Goal: Task Accomplishment & Management: Use online tool/utility

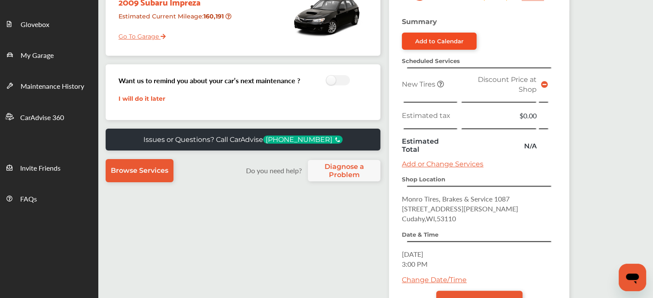
scroll to position [154, 0]
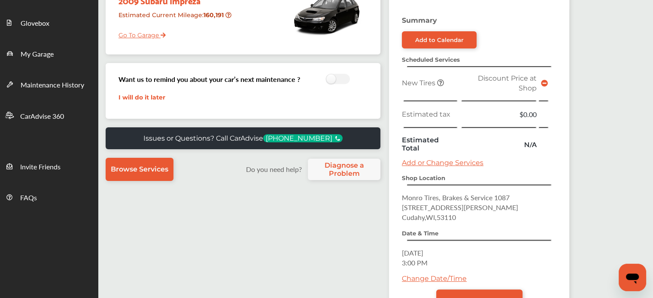
click at [541, 82] on icon at bounding box center [544, 83] width 7 height 7
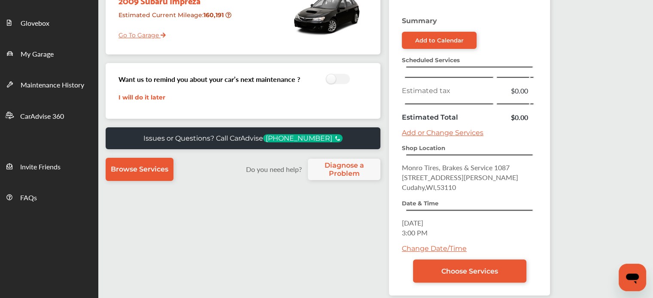
click at [447, 133] on link "Add or Change Services" at bounding box center [443, 133] width 82 height 8
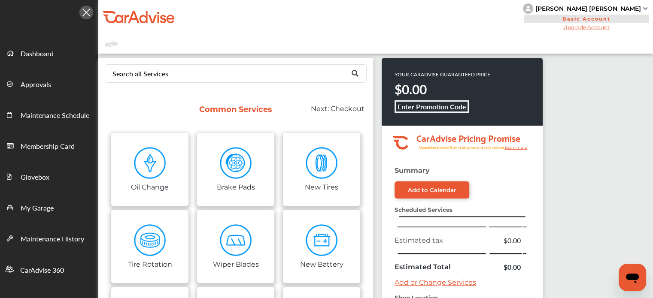
click at [168, 84] on div "Search all Services Looking for something we don’t seem to have? Contact us." at bounding box center [235, 73] width 275 height 31
click at [161, 72] on div "Search all Services" at bounding box center [140, 73] width 56 height 7
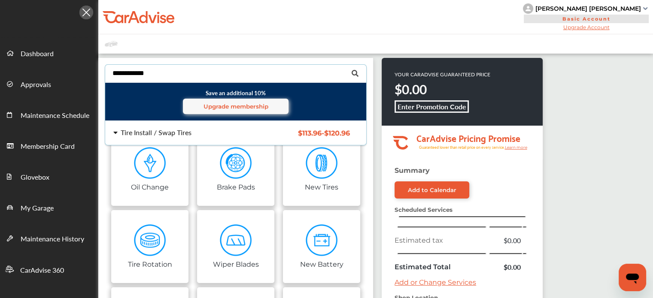
type input "**********"
click at [173, 135] on div "Tire Install / Swap Tires" at bounding box center [156, 132] width 71 height 7
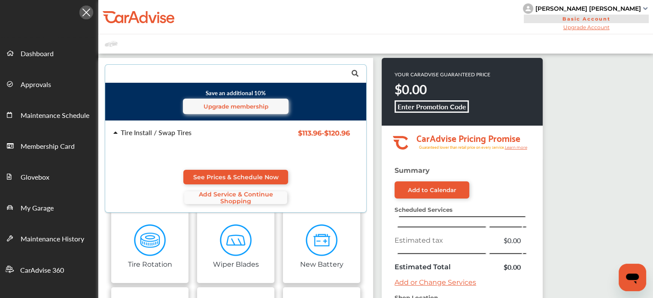
click at [197, 195] on span "Add Service & Continue Shopping" at bounding box center [235, 198] width 103 height 14
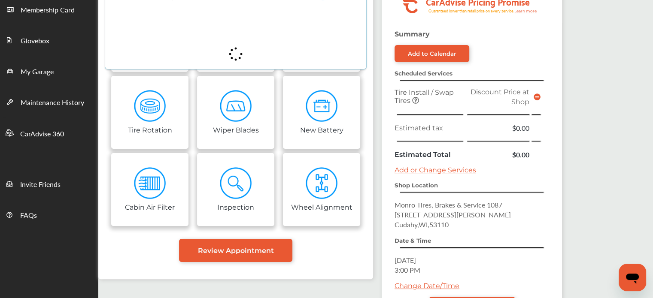
scroll to position [159, 0]
